Goal: Obtain resource: Download file/media

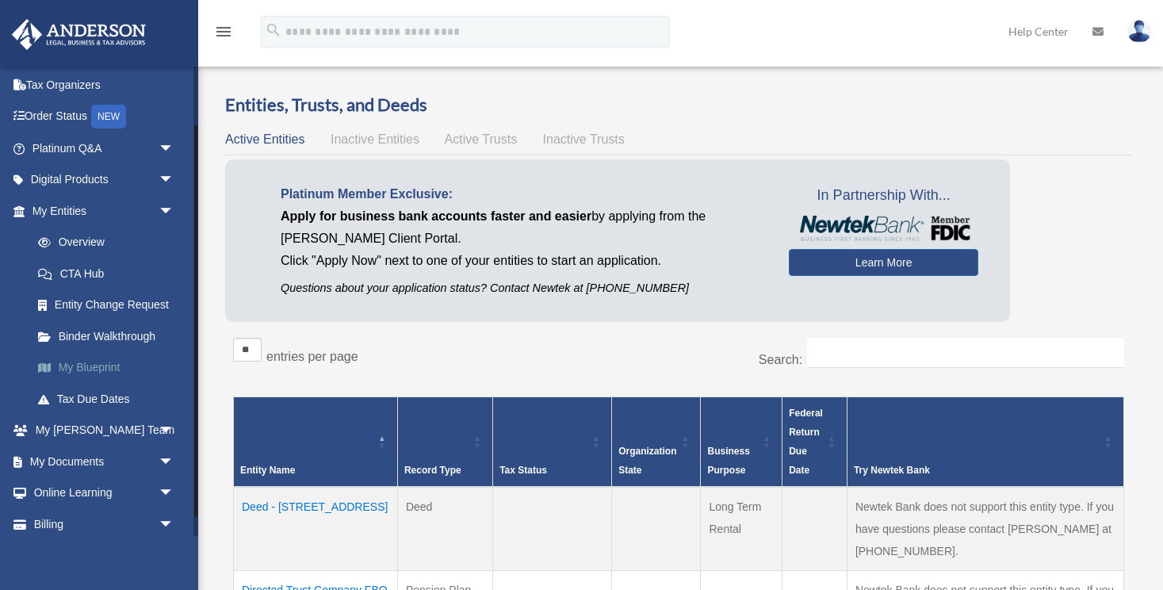
scroll to position [71, 0]
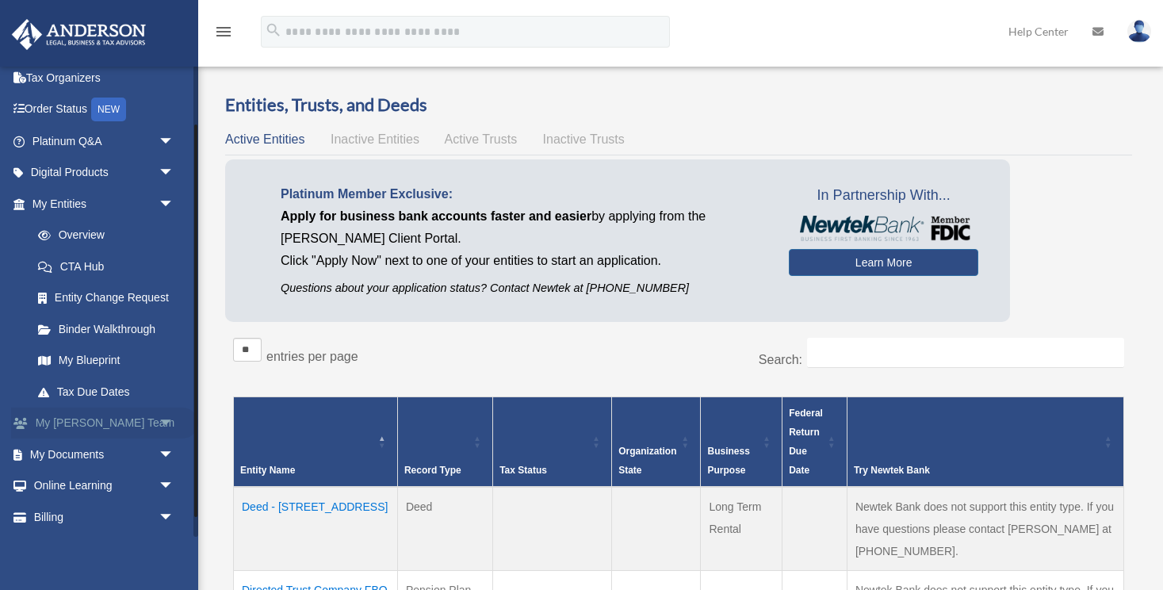
click at [166, 417] on span "arrow_drop_down" at bounding box center [175, 423] width 32 height 32
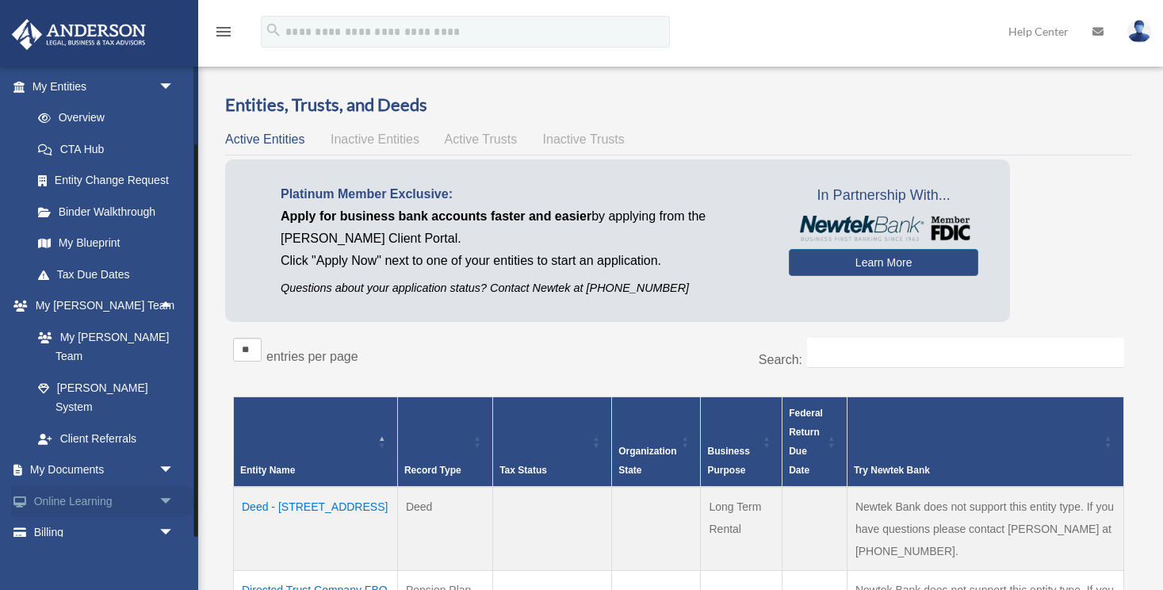
scroll to position [187, 0]
click at [168, 455] on span "arrow_drop_down" at bounding box center [175, 471] width 32 height 32
click at [80, 486] on link "Box" at bounding box center [110, 502] width 176 height 32
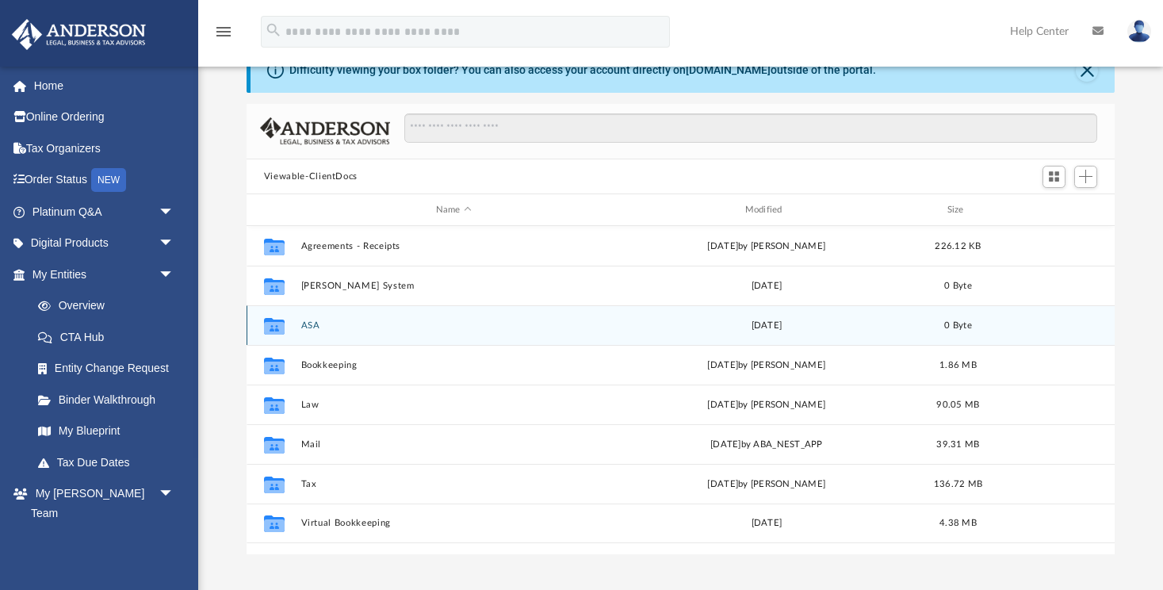
scroll to position [51, 0]
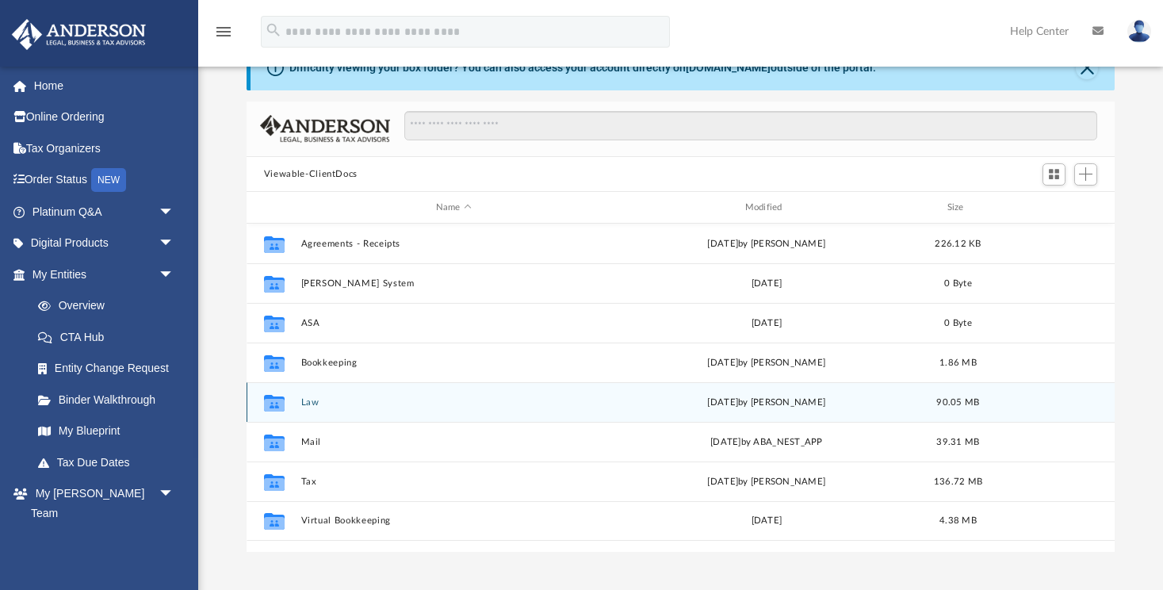
click at [307, 405] on button "Law" at bounding box center [453, 402] width 306 height 10
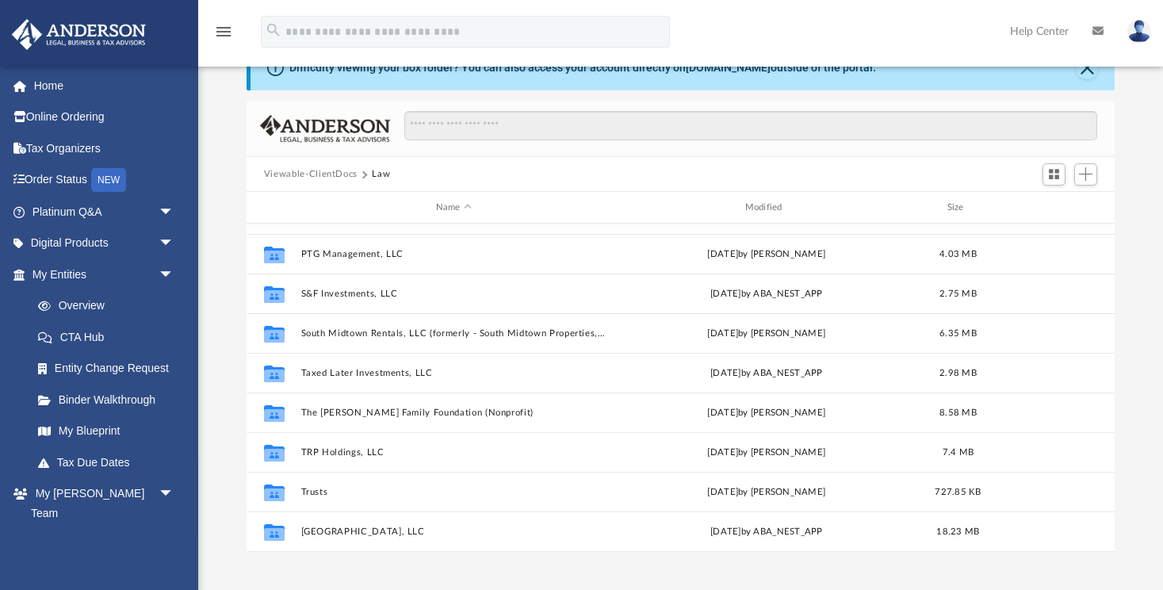
scroll to position [299, 0]
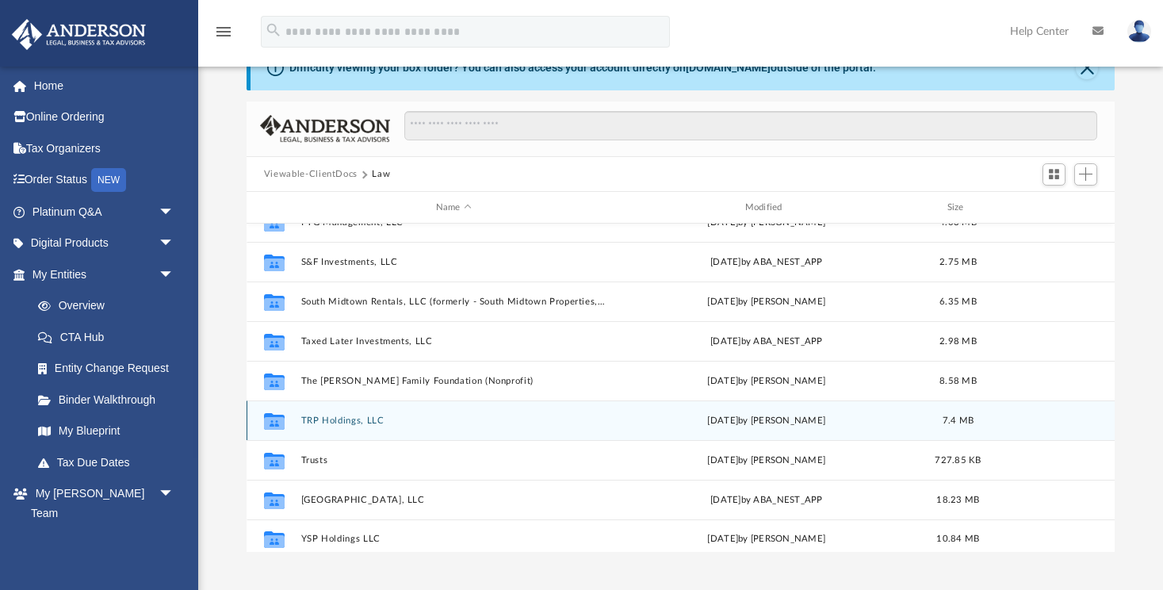
click at [334, 424] on button "TRP Holdings, LLC" at bounding box center [453, 420] width 306 height 10
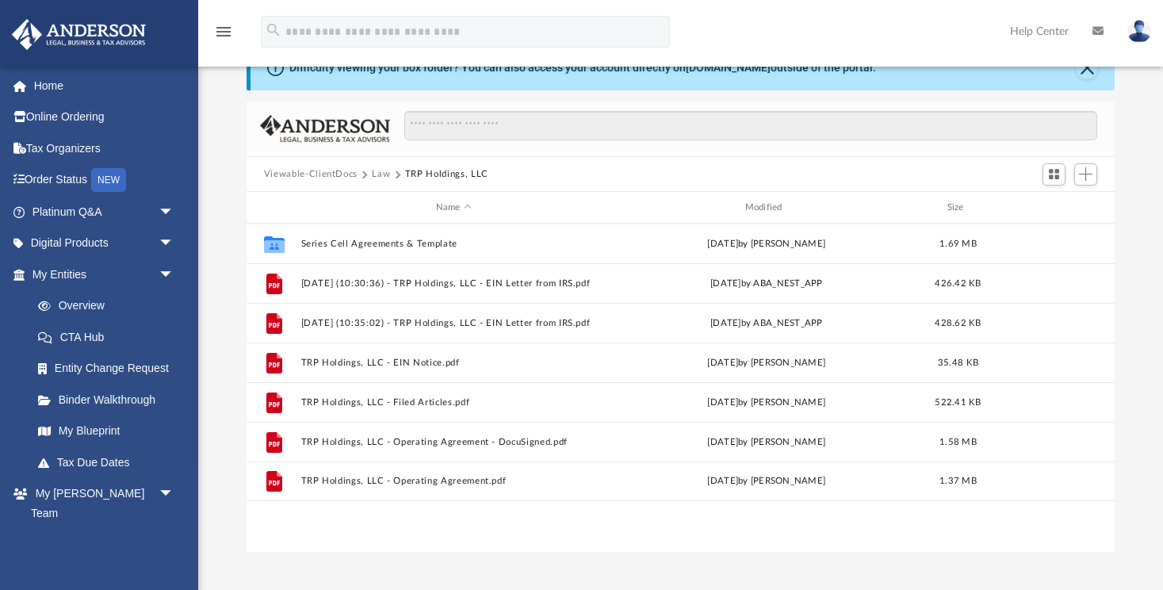
scroll to position [0, 0]
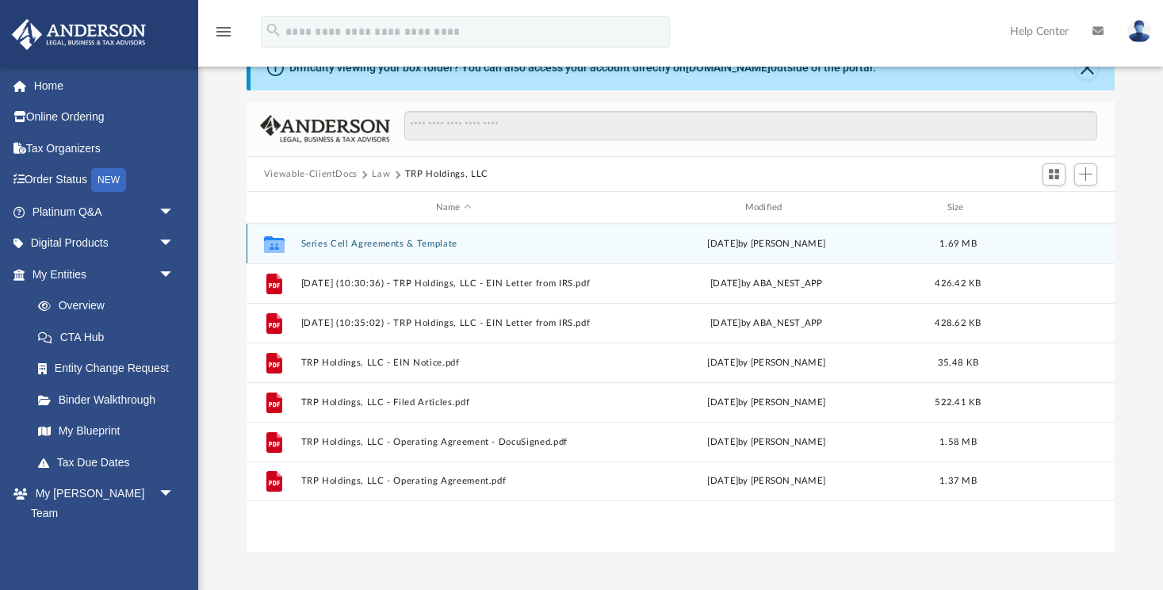
click at [369, 243] on button "Series Cell Agreements & Template" at bounding box center [453, 244] width 306 height 10
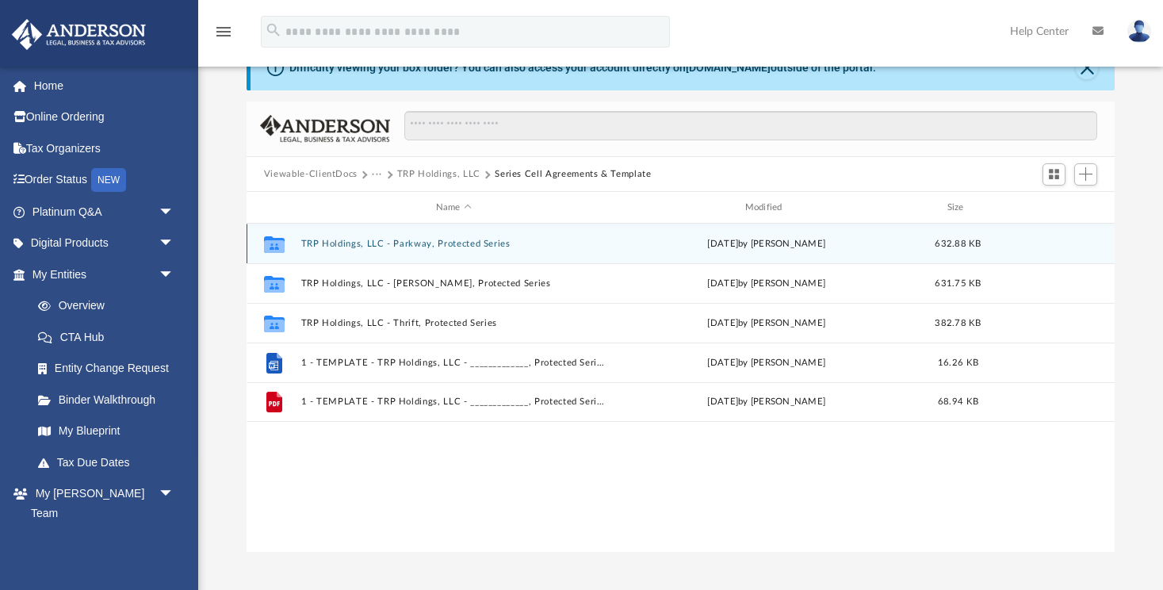
click at [369, 243] on button "TRP Holdings, LLC - Parkway, Protected Series" at bounding box center [453, 244] width 306 height 10
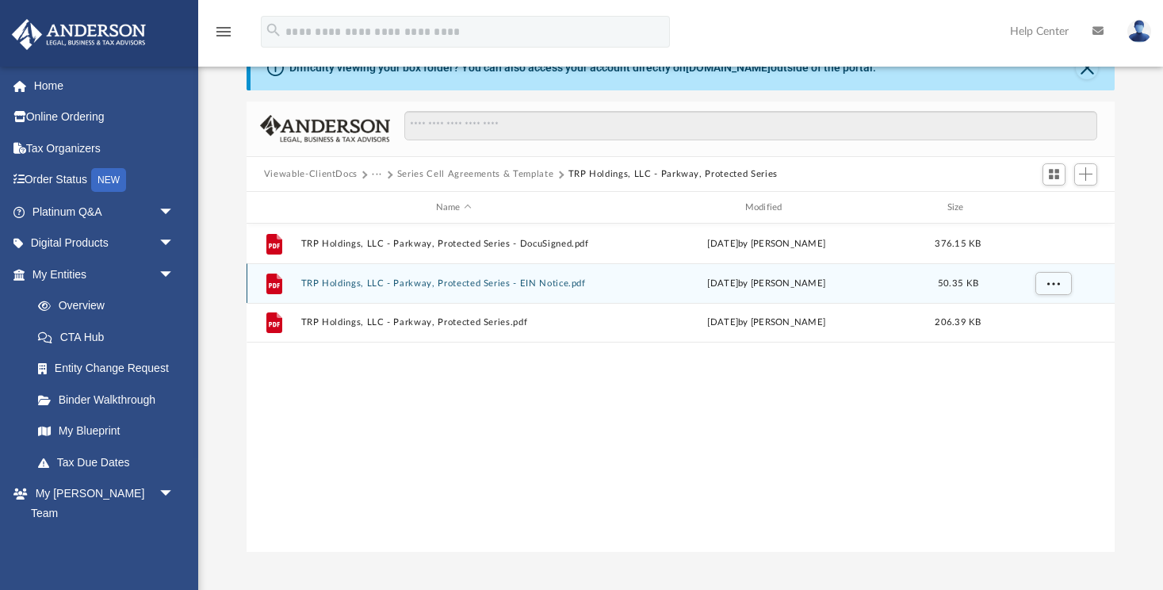
click at [394, 283] on button "TRP Holdings, LLC - Parkway, Protected Series - EIN Notice.pdf" at bounding box center [453, 283] width 306 height 10
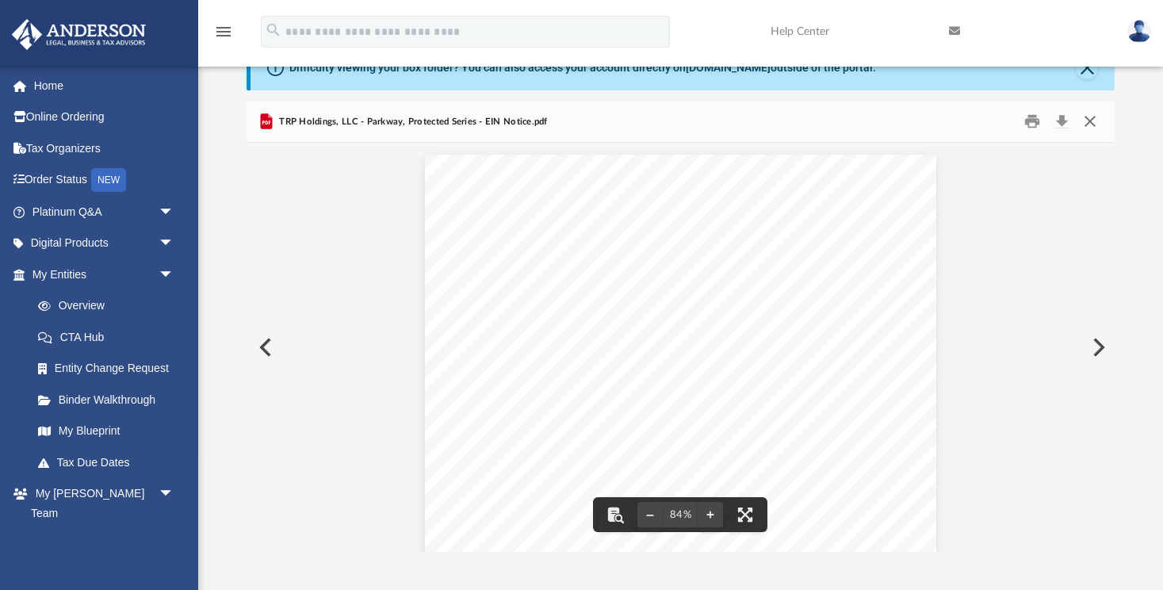
click at [1091, 121] on button "Close" at bounding box center [1090, 121] width 29 height 25
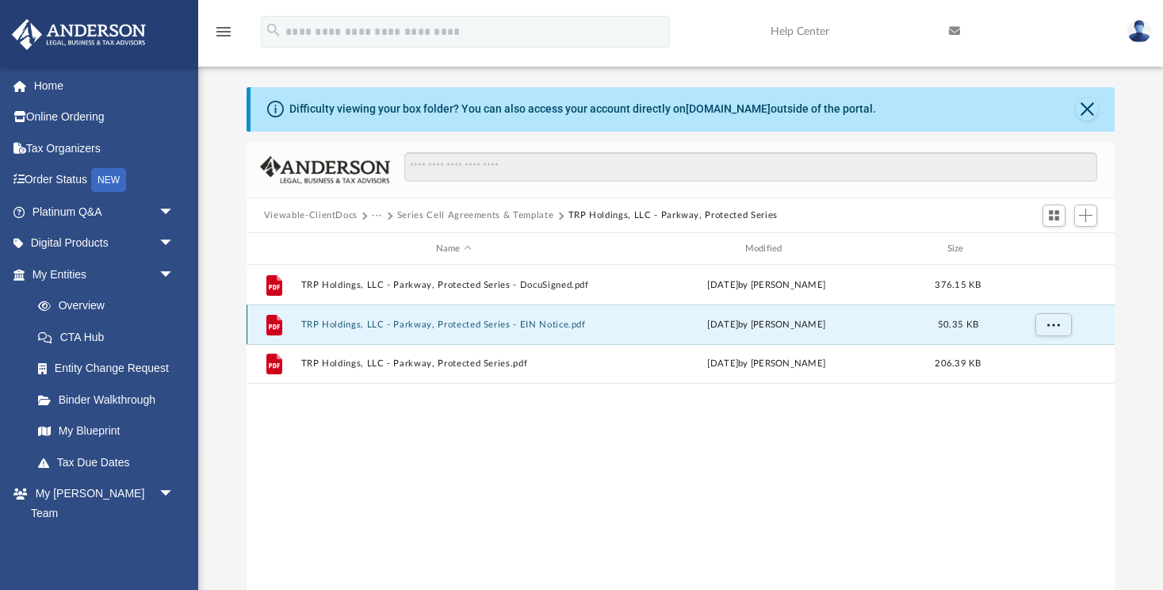
scroll to position [8, 0]
click at [514, 219] on button "Series Cell Agreements & Template" at bounding box center [475, 217] width 156 height 14
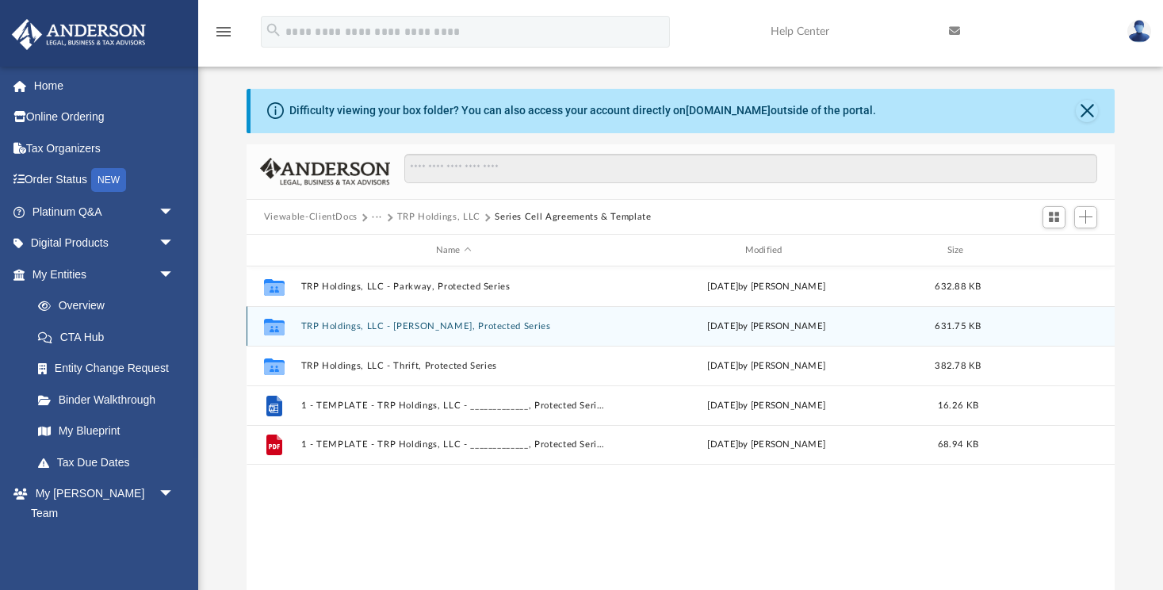
click at [457, 332] on div "Collaborated Folder TRP Holdings, LLC - Raines, Protected Series today by Crayt…" at bounding box center [681, 326] width 868 height 40
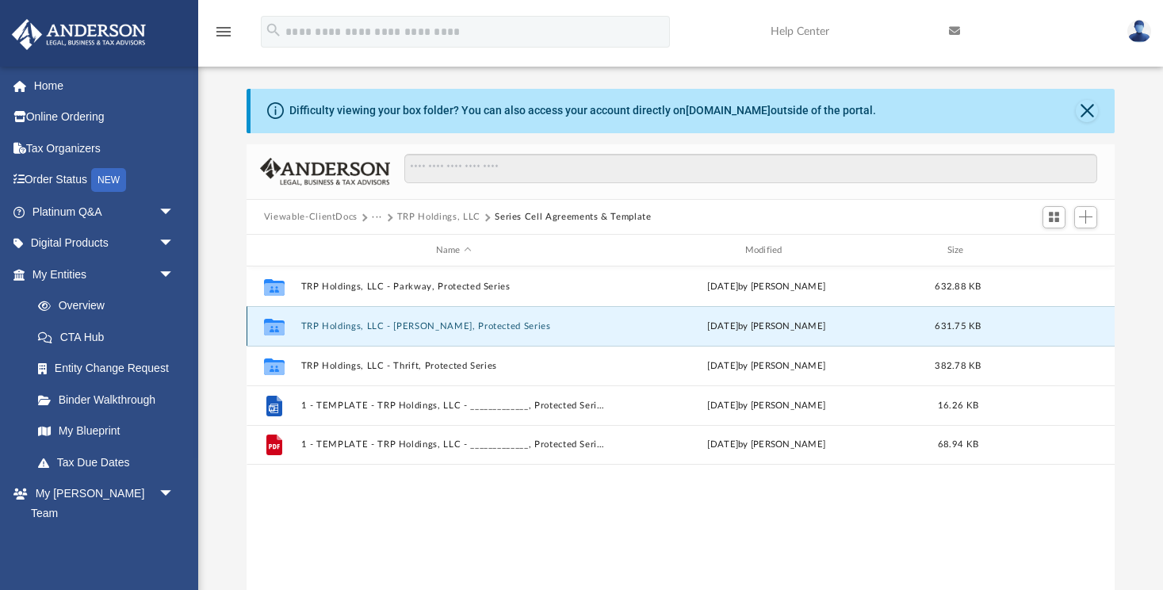
click at [437, 325] on button "TRP Holdings, LLC - Raines, Protected Series" at bounding box center [453, 326] width 306 height 10
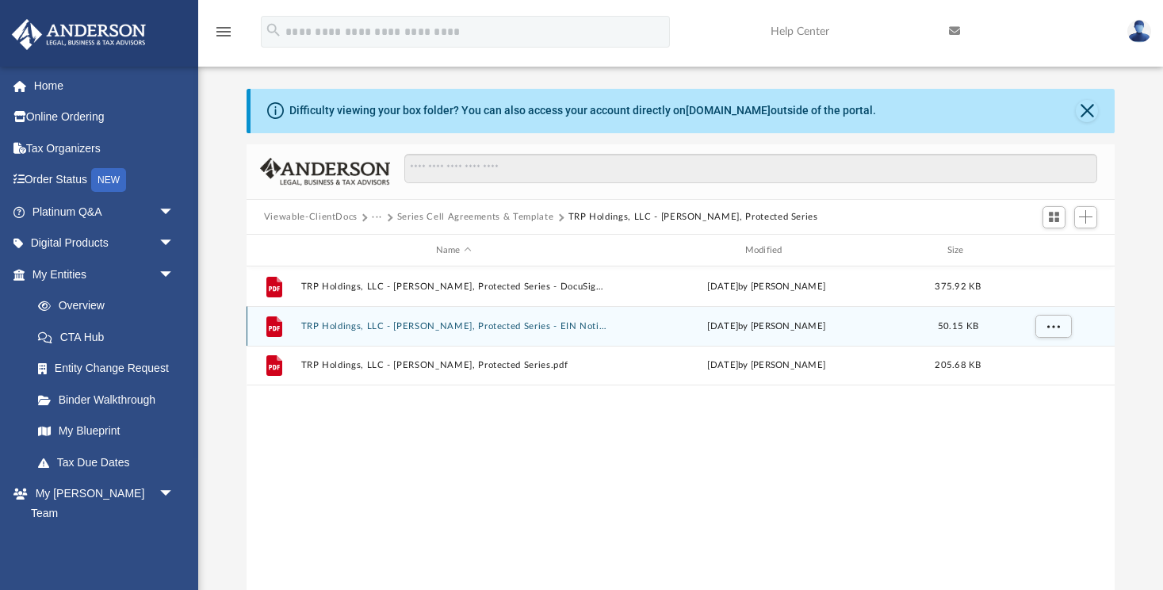
click at [437, 325] on button "TRP Holdings, LLC - Raines, Protected Series - EIN Notice.pdf" at bounding box center [453, 326] width 306 height 10
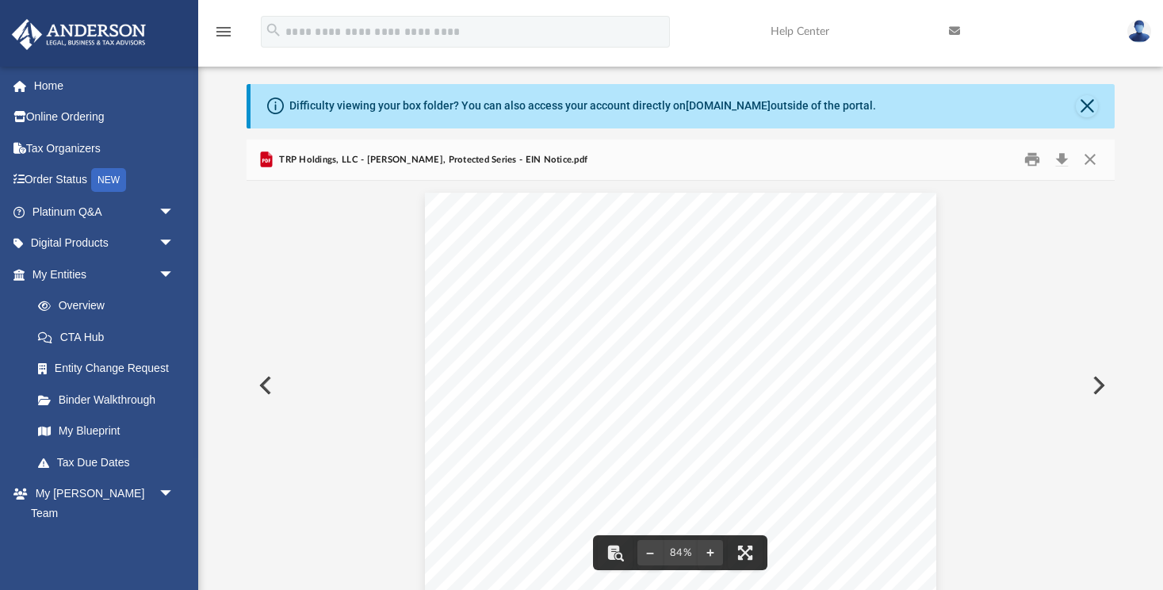
click at [866, 339] on div "Page 1" at bounding box center [680, 395] width 511 height 405
click at [1088, 157] on button "Close" at bounding box center [1090, 159] width 29 height 25
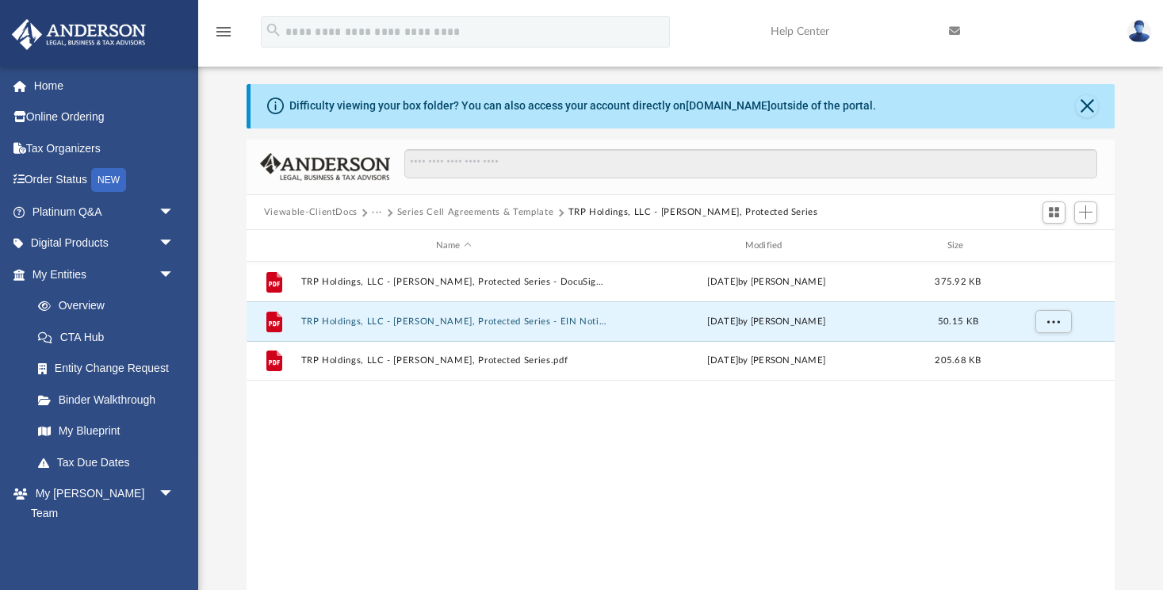
click at [464, 213] on button "Series Cell Agreements & Template" at bounding box center [475, 212] width 156 height 14
